Goal: Find specific page/section: Find specific page/section

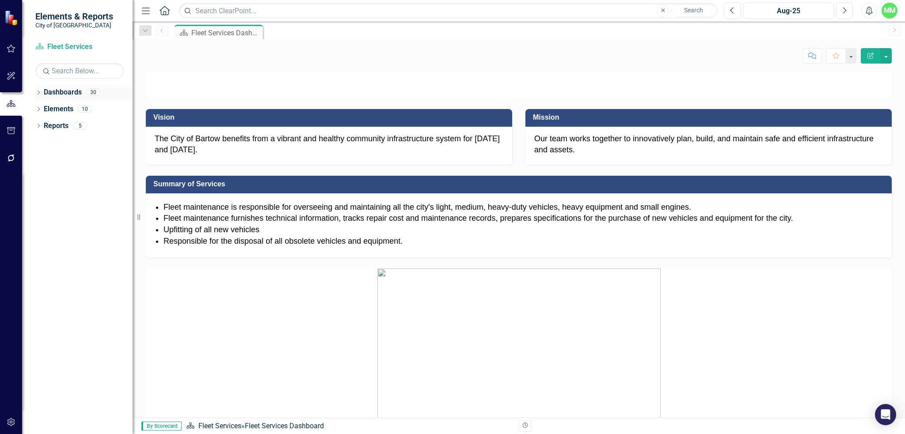
click at [39, 91] on icon "Dropdown" at bounding box center [38, 93] width 6 height 5
click at [41, 93] on div "Dropdown" at bounding box center [37, 92] width 8 height 6
click at [41, 93] on icon "Dropdown" at bounding box center [38, 93] width 6 height 5
click at [40, 105] on div "Dropdown City of Bartow Strategy and Performance Dashboard" at bounding box center [86, 109] width 93 height 15
click at [42, 108] on icon "Dropdown" at bounding box center [43, 108] width 7 height 5
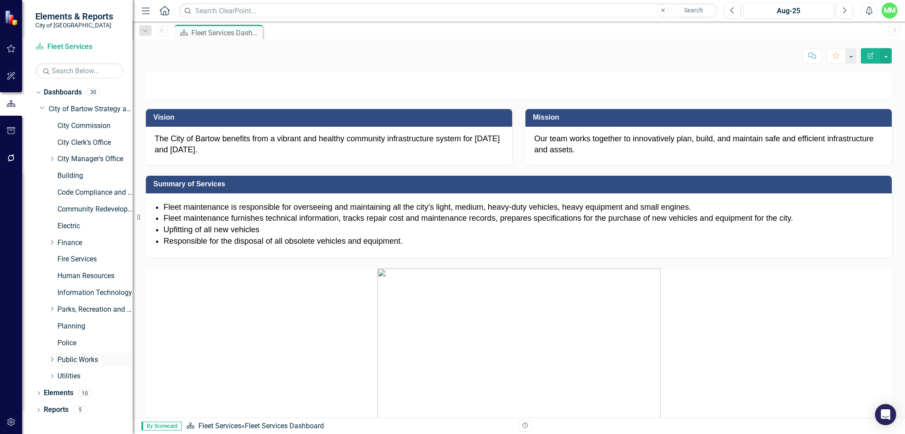
click at [50, 360] on icon "Dropdown" at bounding box center [52, 359] width 7 height 5
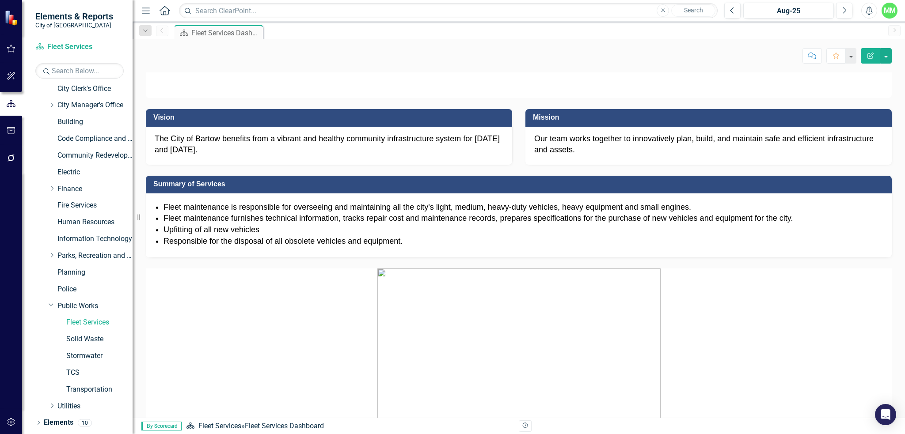
scroll to position [69, 0]
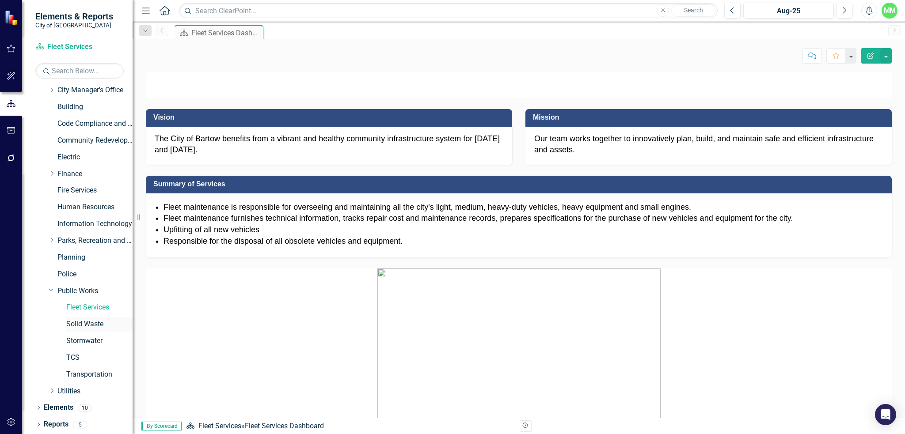
click at [87, 325] on link "Solid Waste" at bounding box center [99, 324] width 66 height 10
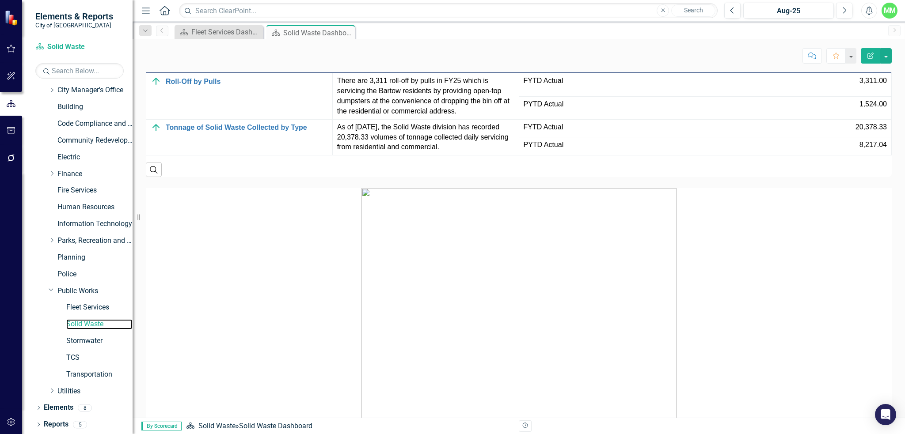
scroll to position [618, 0]
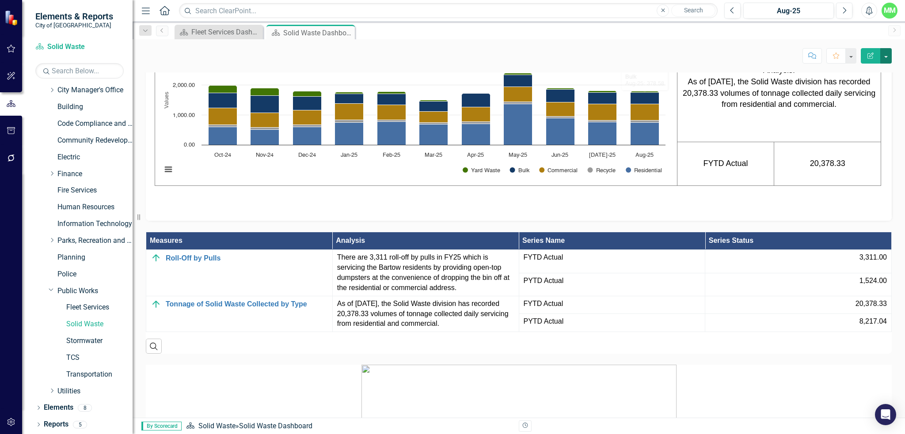
click at [891, 56] on button "button" at bounding box center [885, 55] width 11 height 15
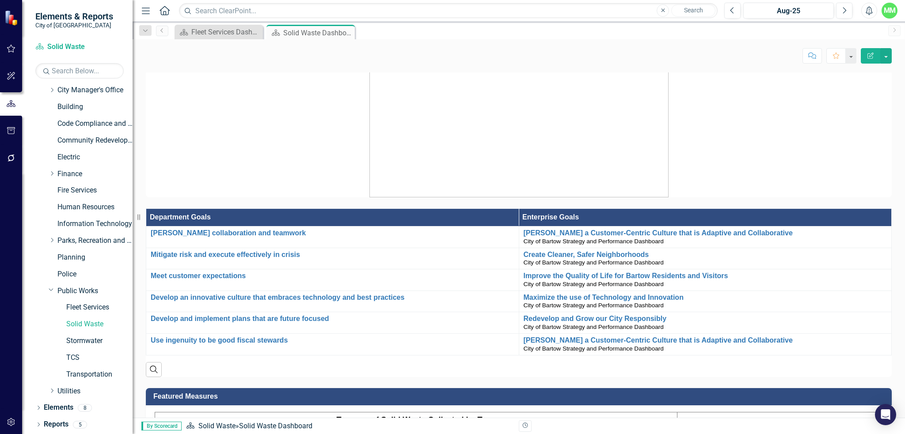
scroll to position [190, 0]
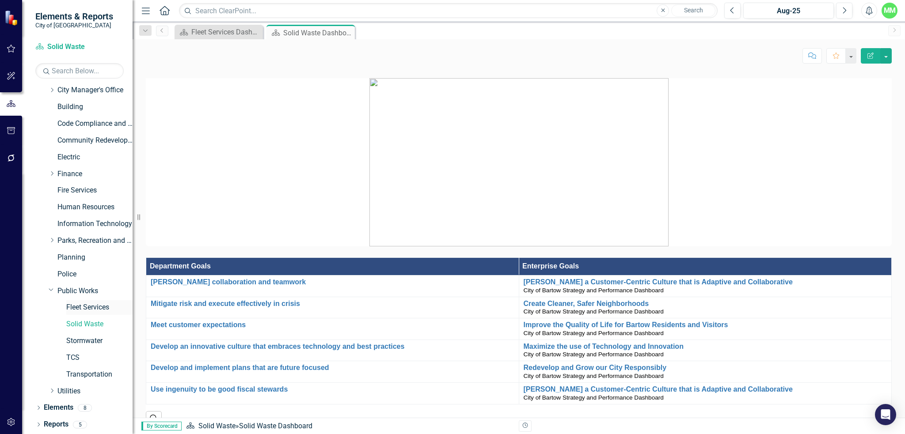
click at [76, 311] on link "Fleet Services" at bounding box center [99, 308] width 66 height 10
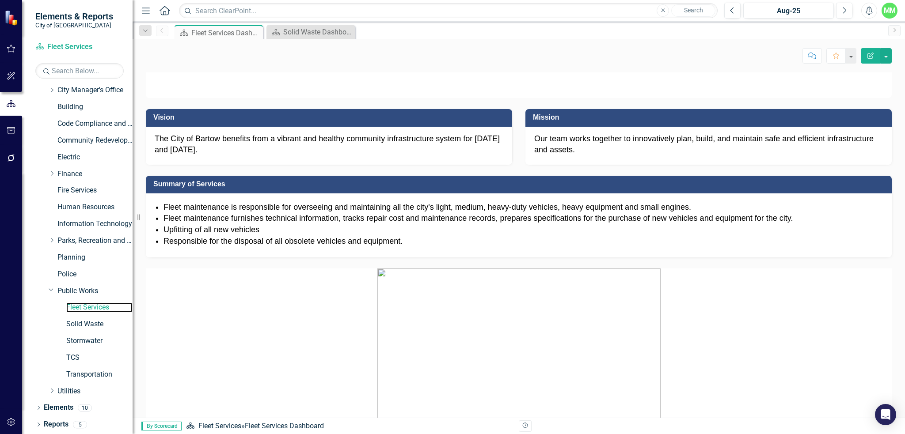
scroll to position [177, 0]
